Goal: Task Accomplishment & Management: Manage account settings

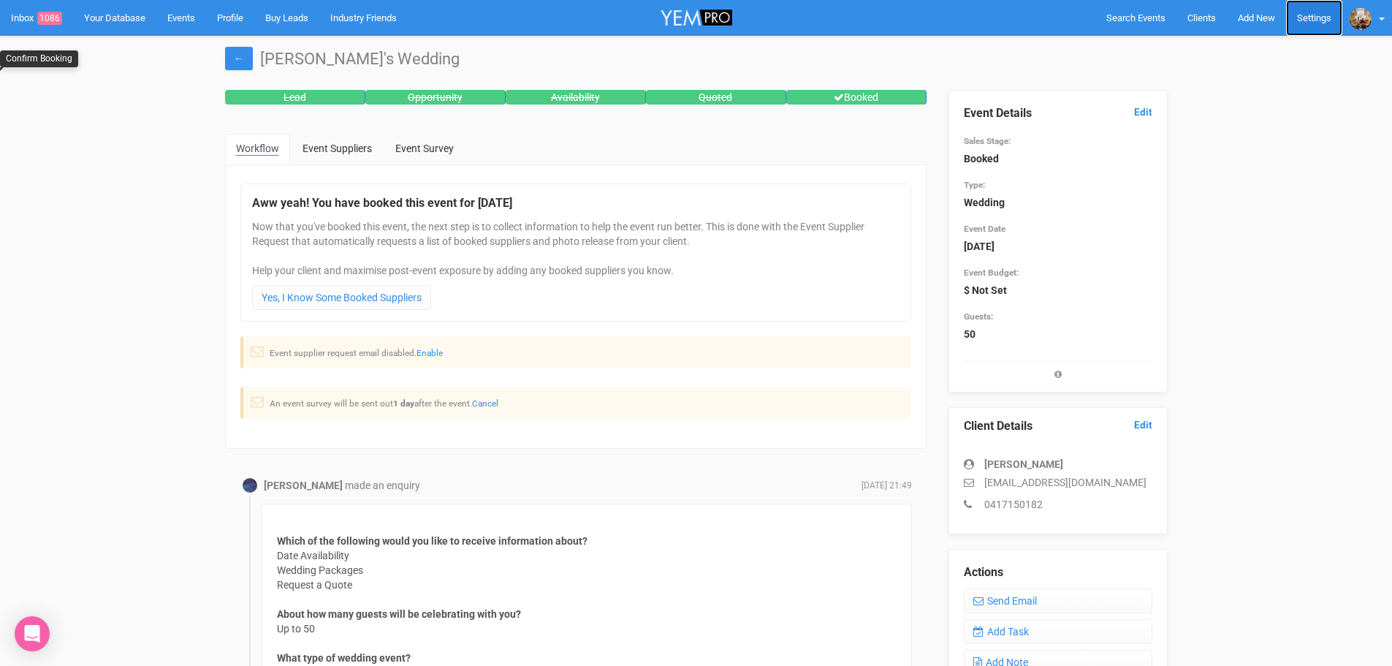
click at [1321, 13] on link "Settings" at bounding box center [1314, 18] width 56 height 36
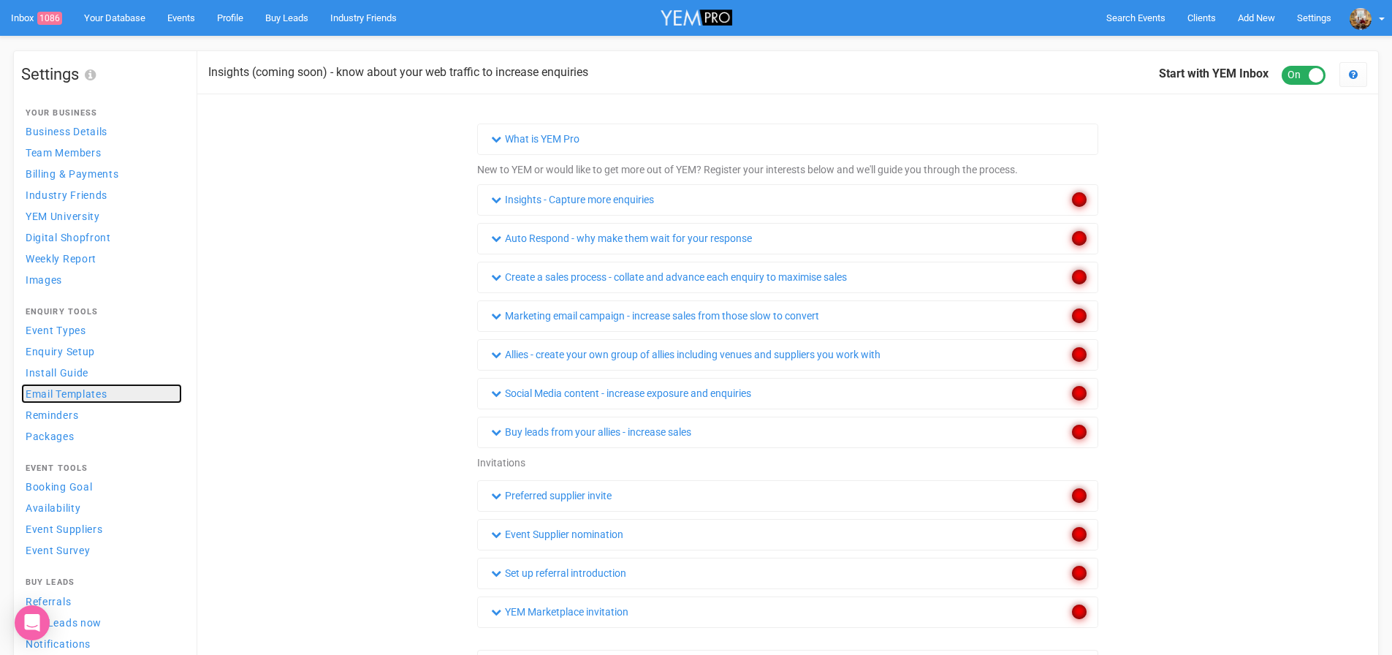
click at [118, 395] on link "Email Templates" at bounding box center [101, 394] width 161 height 20
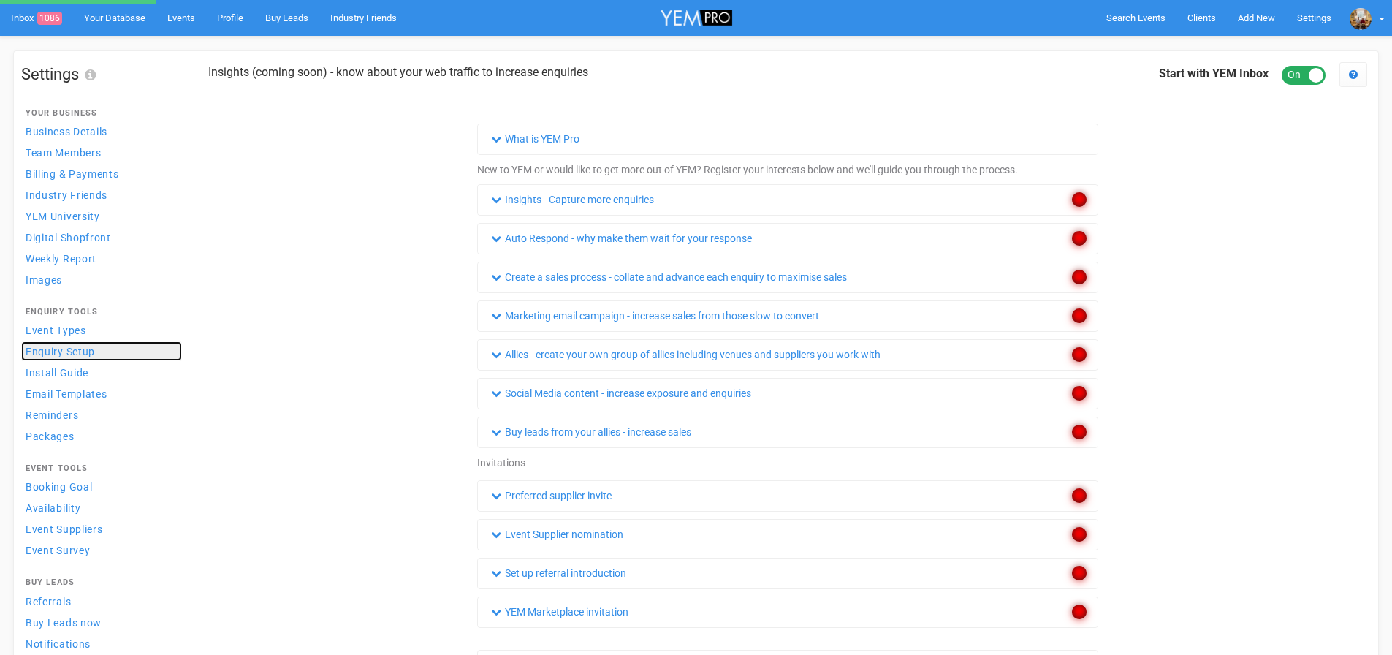
click at [84, 354] on span "Enquiry Setup" at bounding box center [60, 352] width 69 height 12
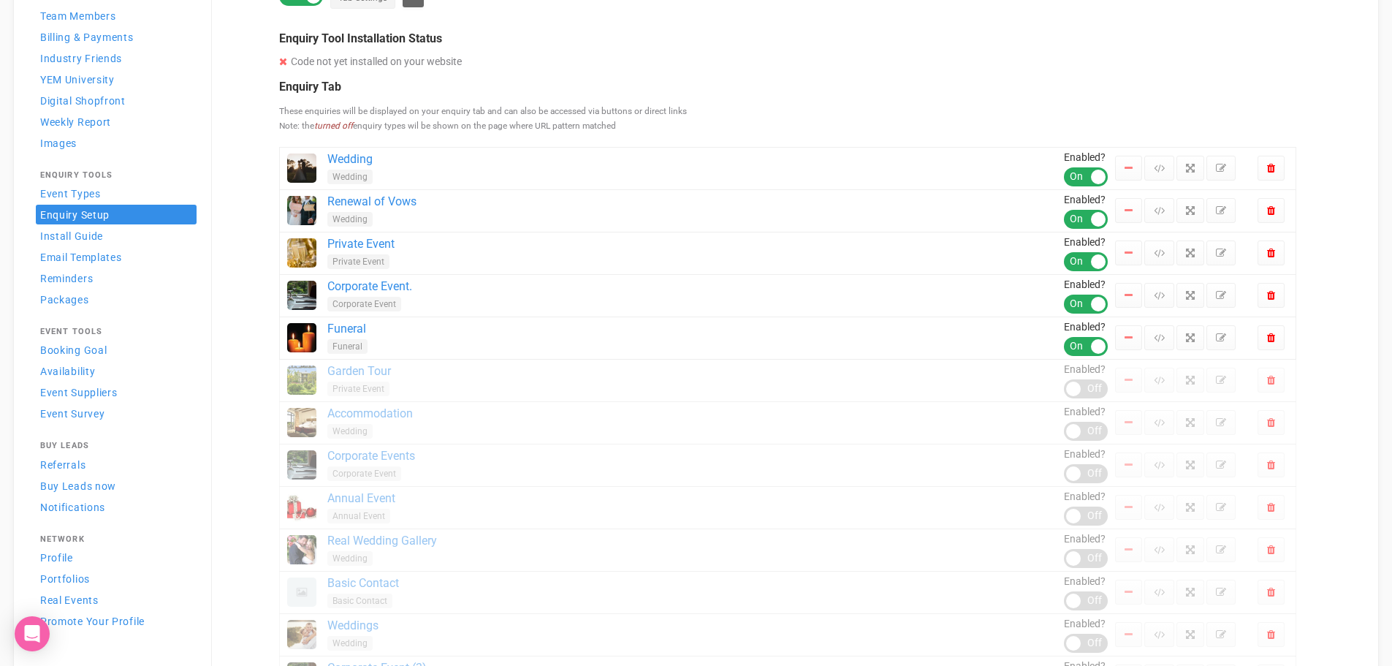
scroll to position [146, 0]
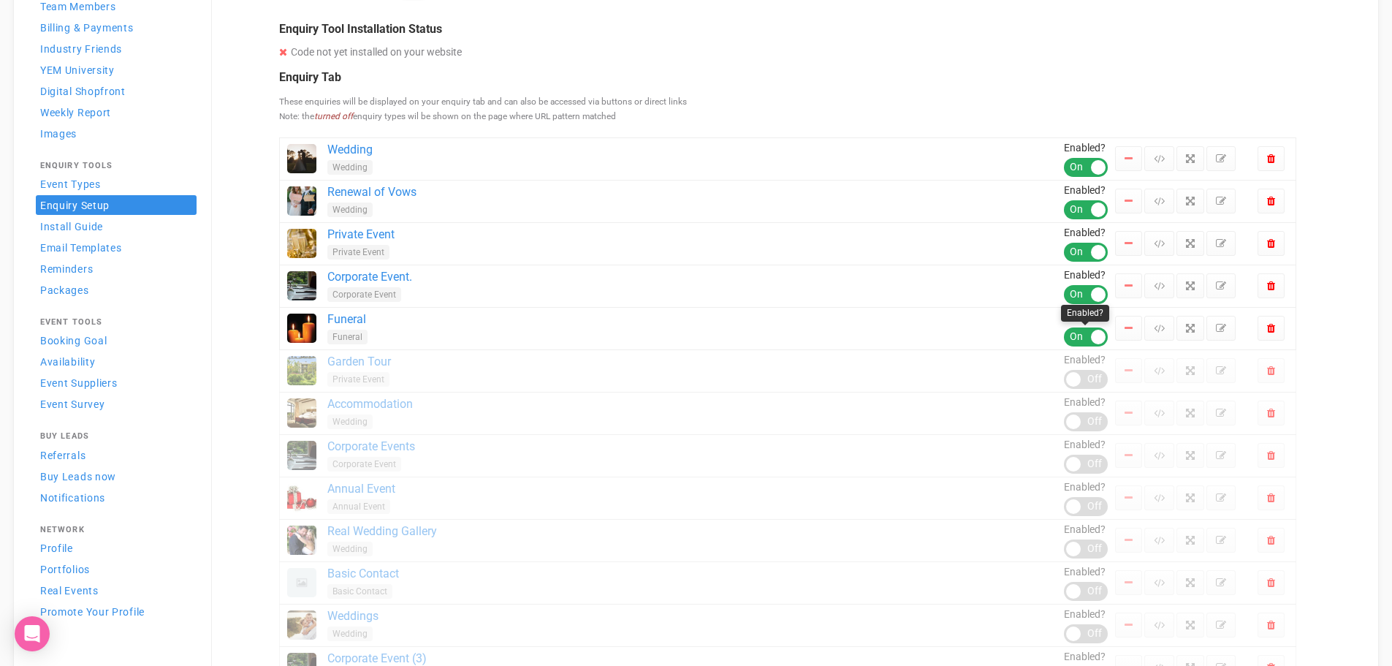
click at [1083, 338] on div "ON OFF" at bounding box center [1086, 336] width 44 height 19
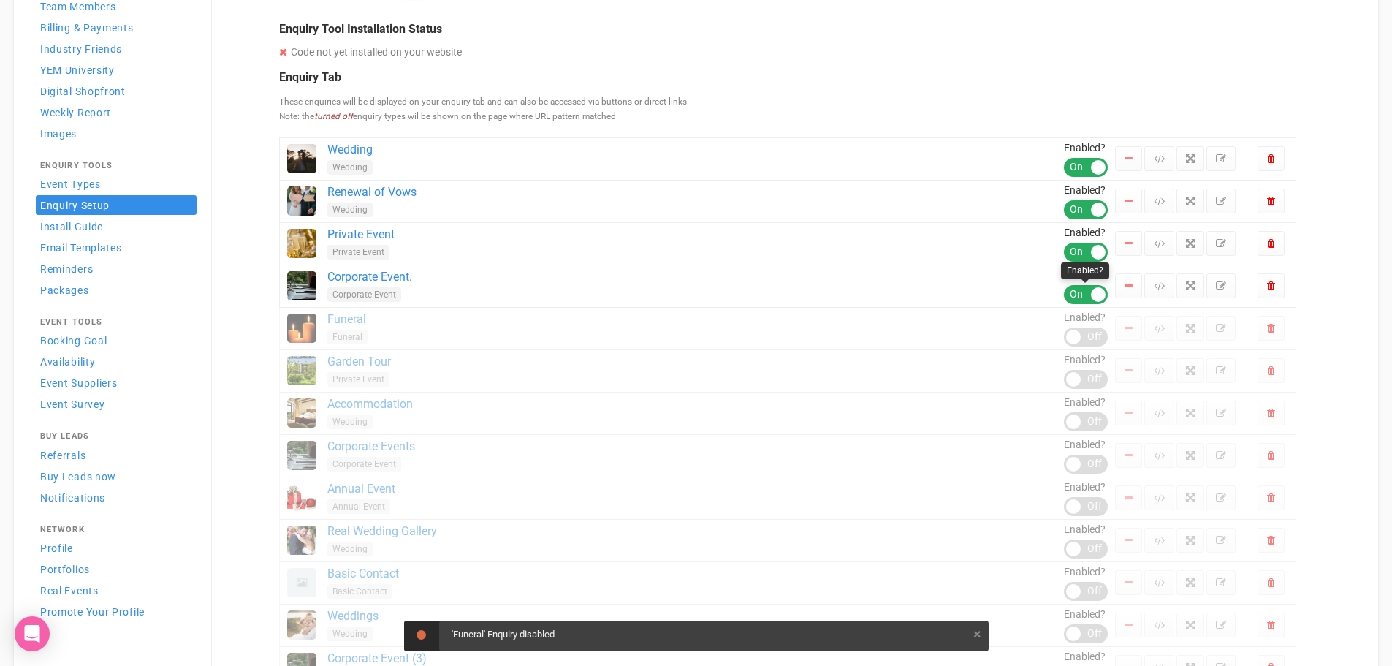
click at [1082, 300] on div "ON OFF" at bounding box center [1086, 294] width 44 height 19
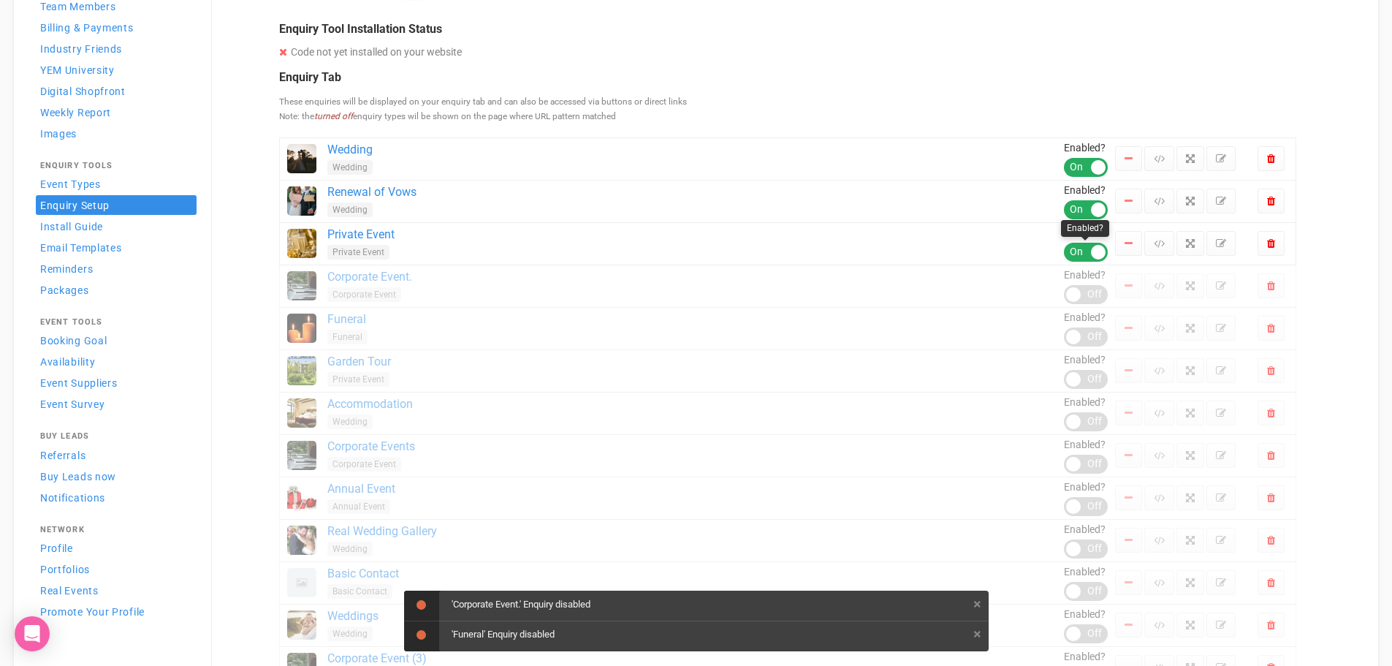
click at [1089, 253] on div "ON OFF" at bounding box center [1086, 252] width 44 height 19
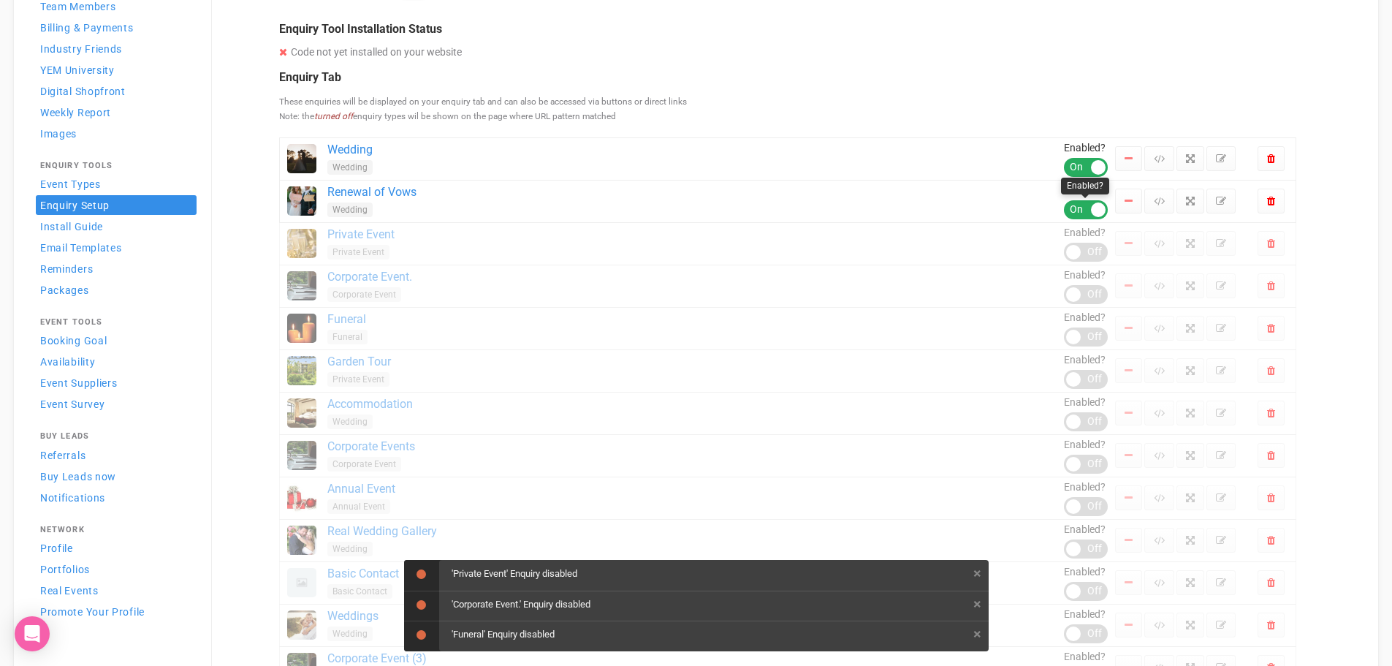
click at [1094, 216] on div at bounding box center [1098, 209] width 15 height 15
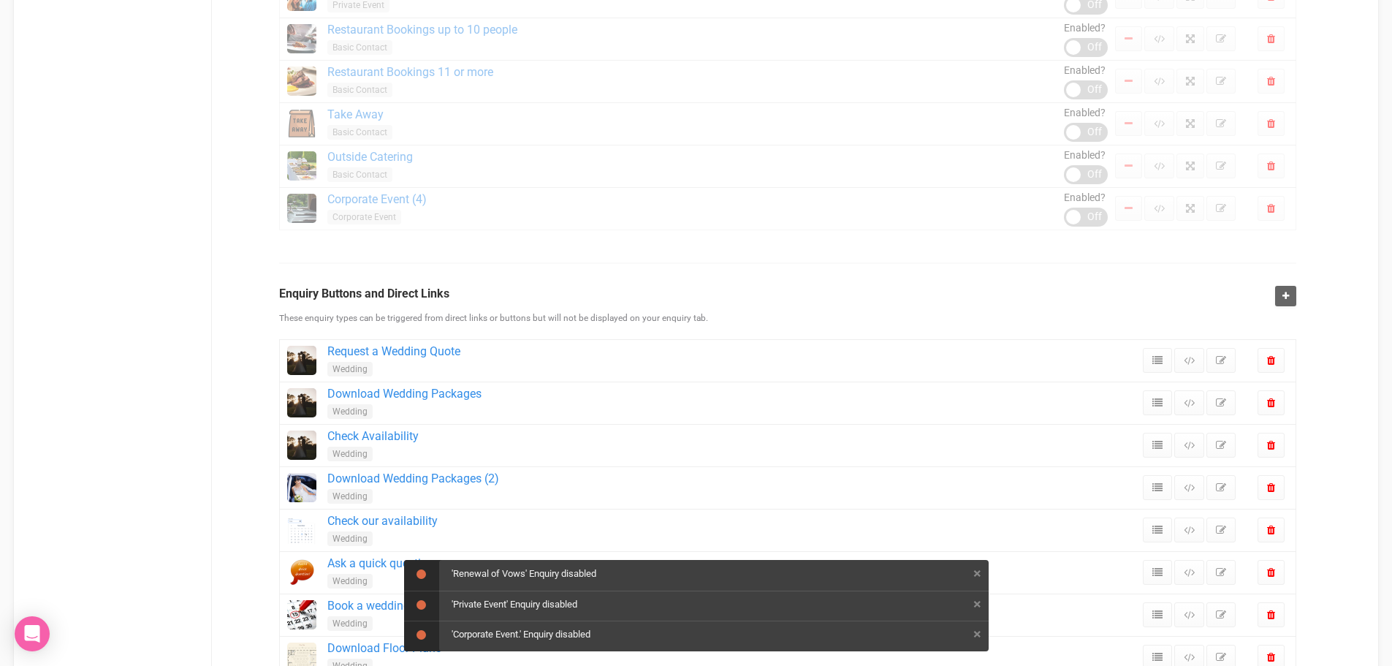
scroll to position [1023, 0]
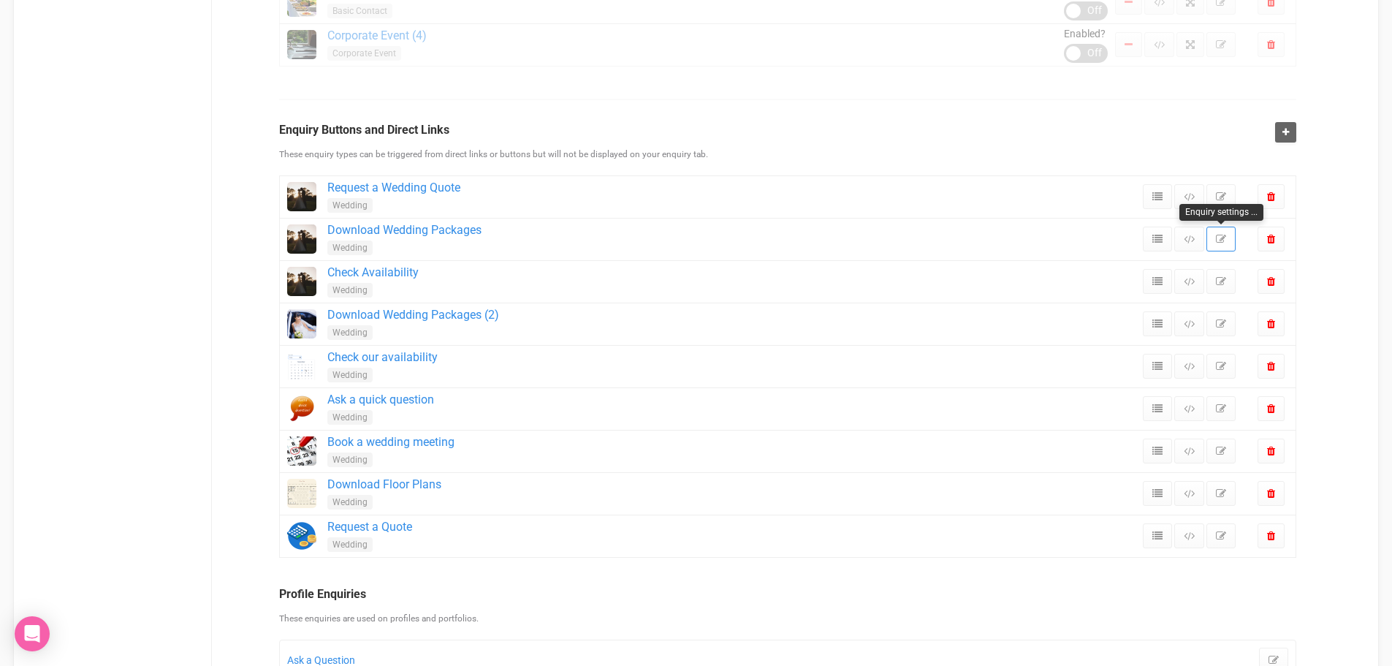
click at [1219, 239] on icon at bounding box center [1221, 239] width 10 height 10
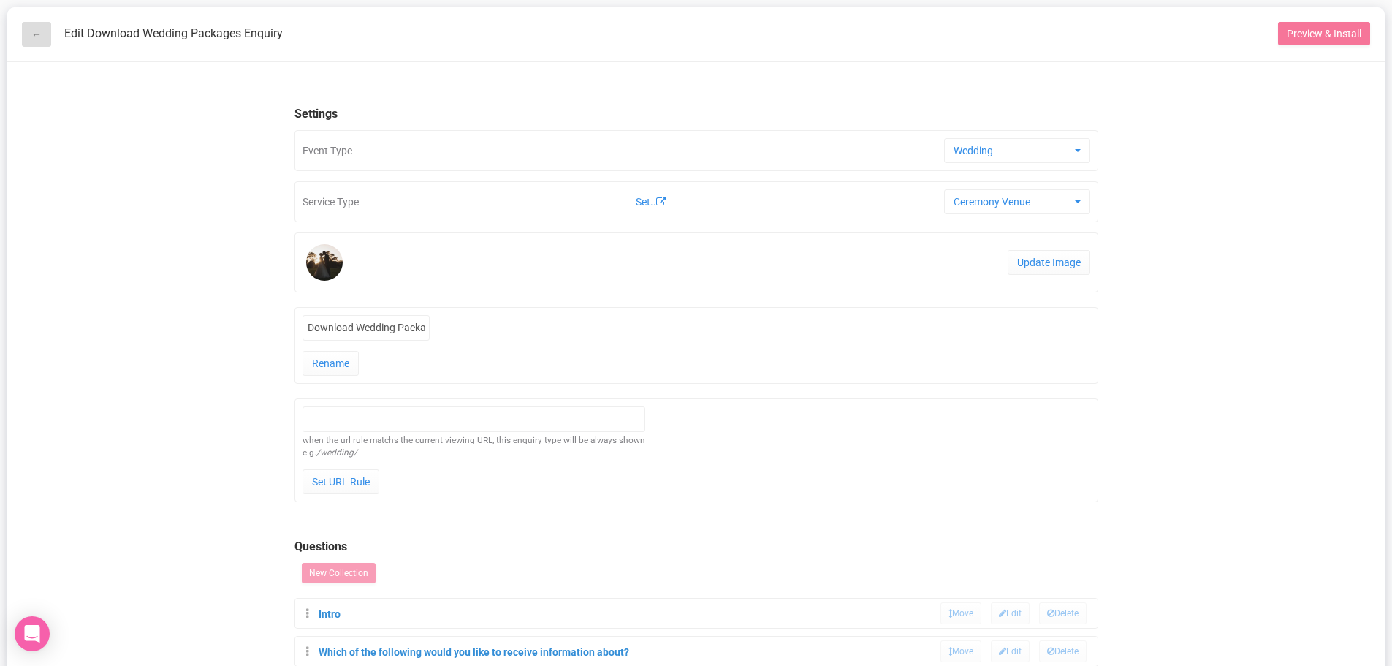
click at [43, 32] on link "←" at bounding box center [36, 34] width 29 height 25
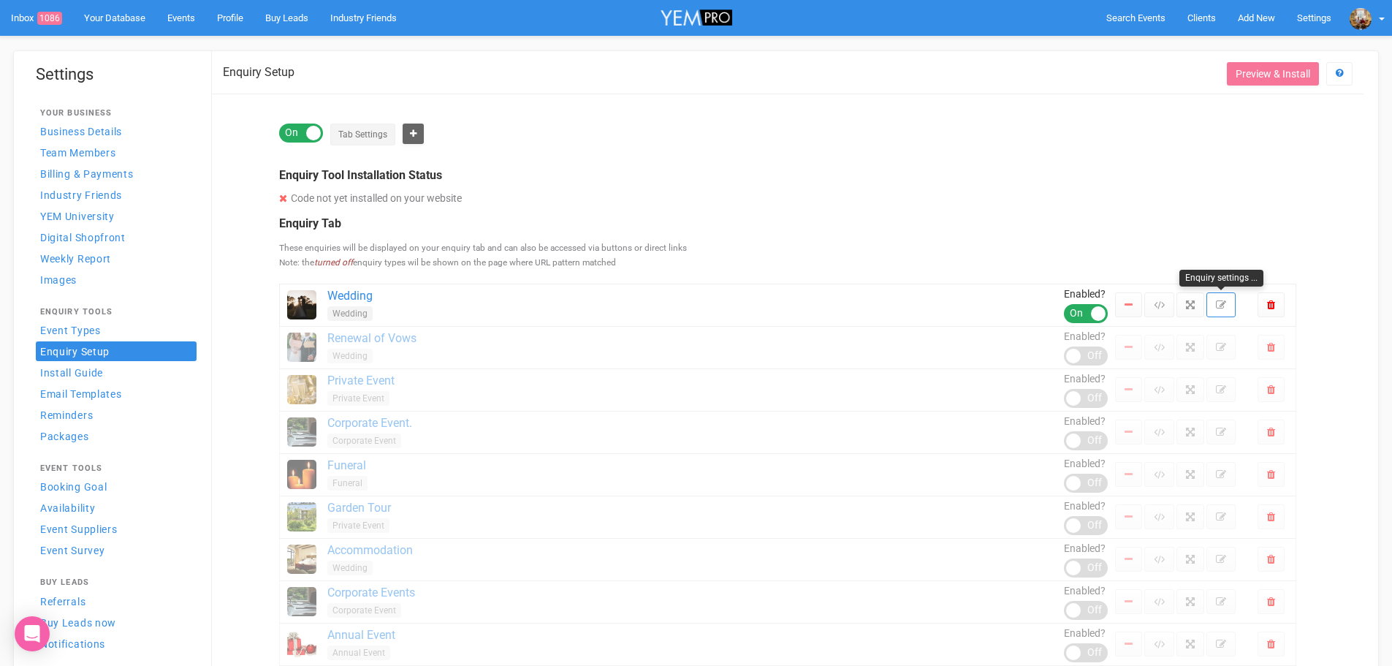
click at [1225, 305] on icon at bounding box center [1221, 305] width 10 height 10
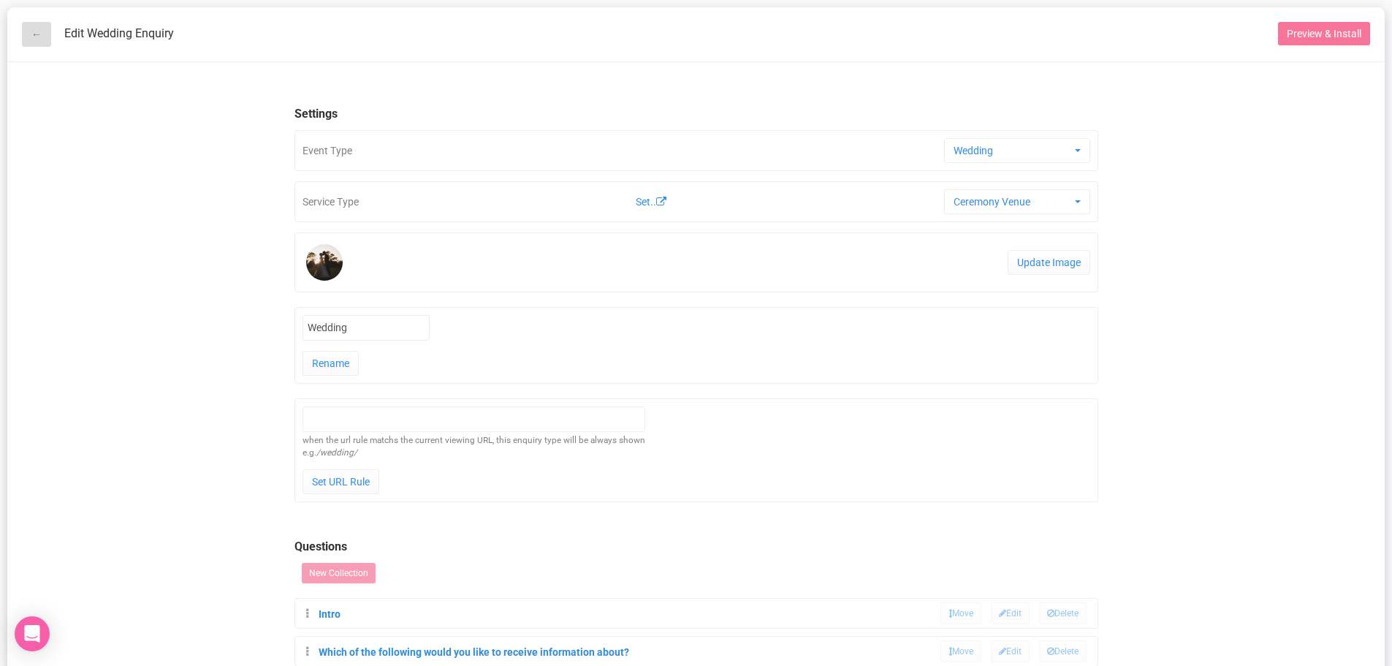
click at [31, 30] on link "←" at bounding box center [36, 34] width 29 height 25
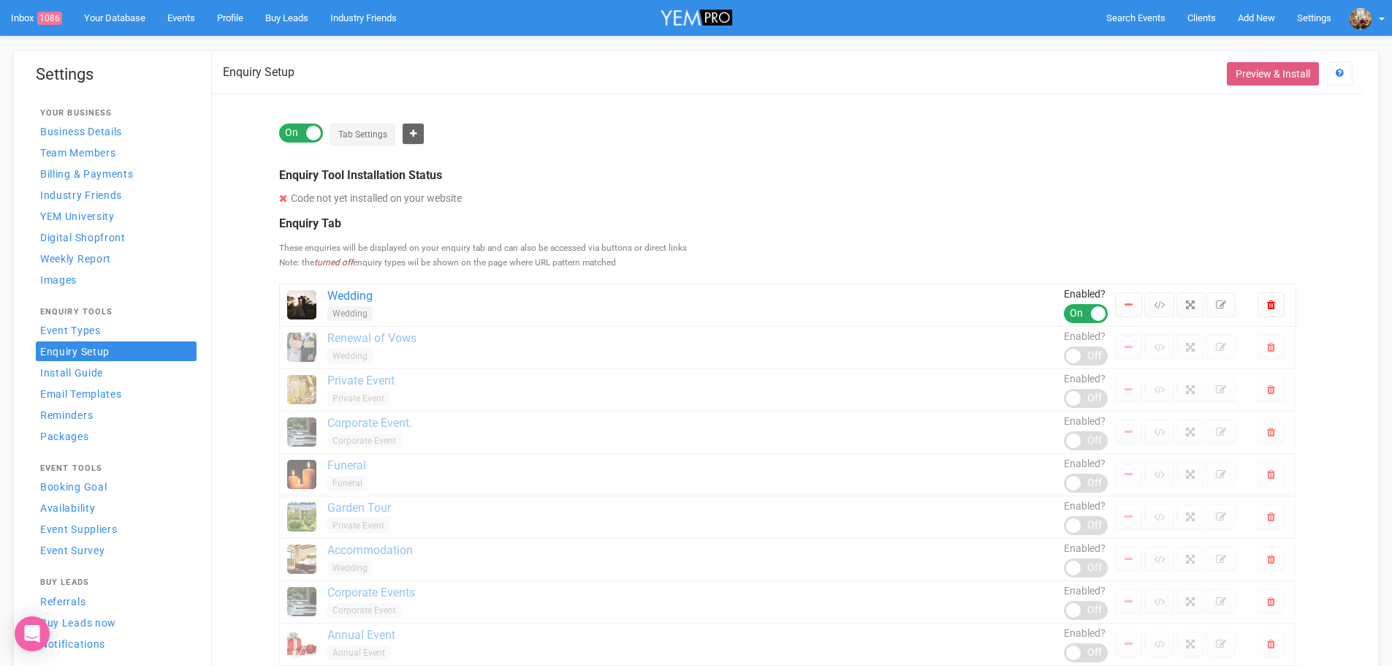
click at [1275, 69] on button "Preview & Install" at bounding box center [1273, 73] width 92 height 23
